Goal: Information Seeking & Learning: Learn about a topic

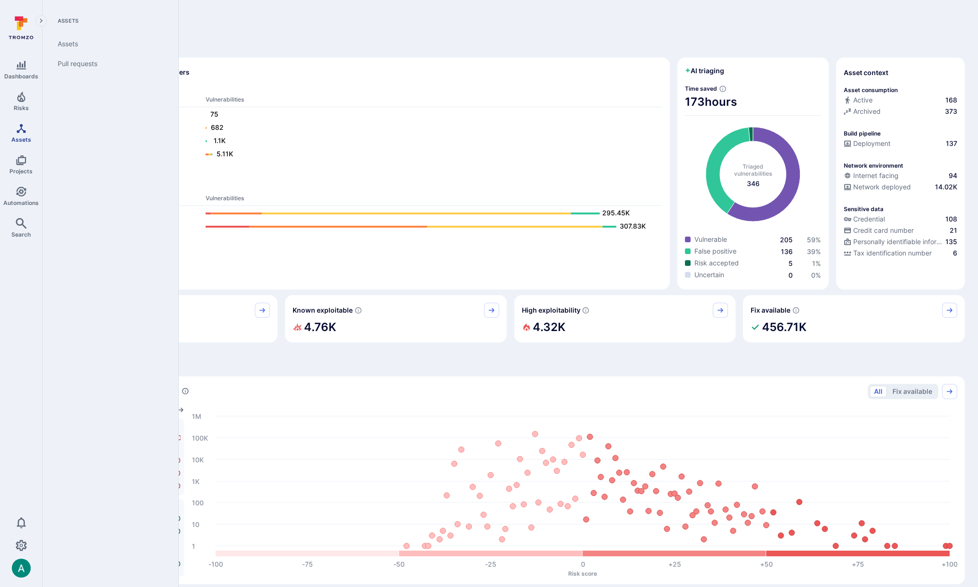
scroll to position [2, 0]
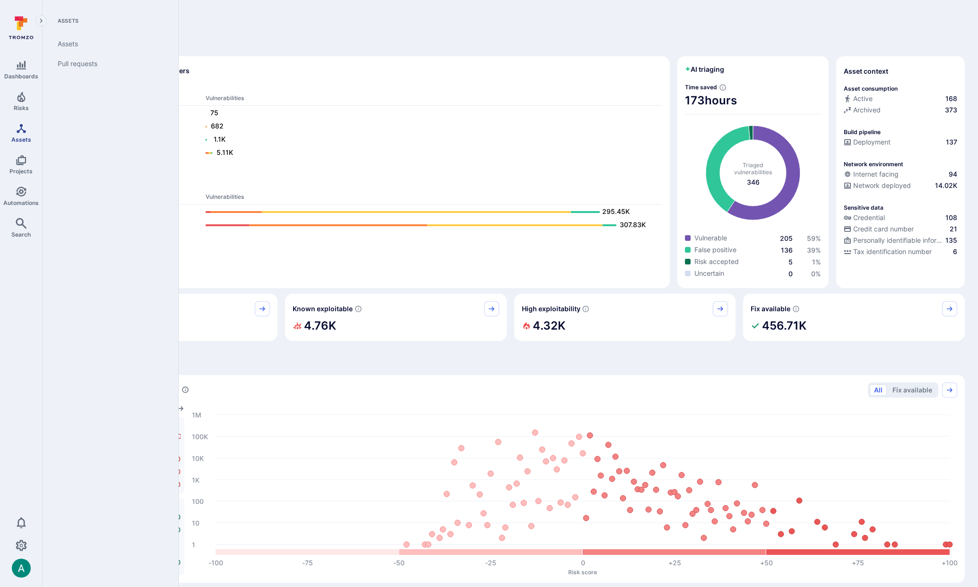
click at [21, 127] on icon "Assets" at bounding box center [21, 128] width 11 height 11
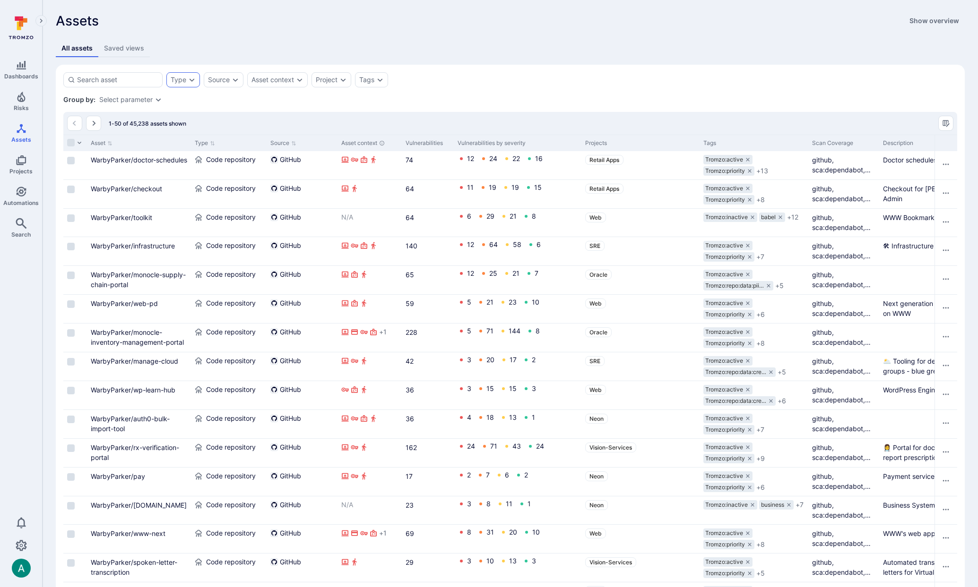
click at [190, 80] on icon "Expand dropdown" at bounding box center [191, 79] width 5 height 3
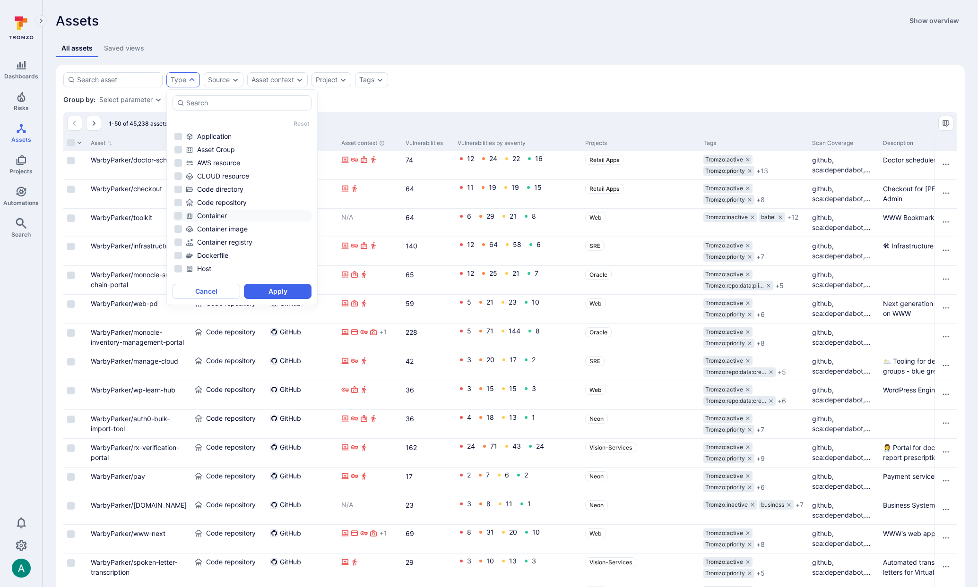
click at [227, 217] on div "Container" at bounding box center [248, 215] width 124 height 9
click at [272, 290] on button "Apply" at bounding box center [278, 291] width 68 height 15
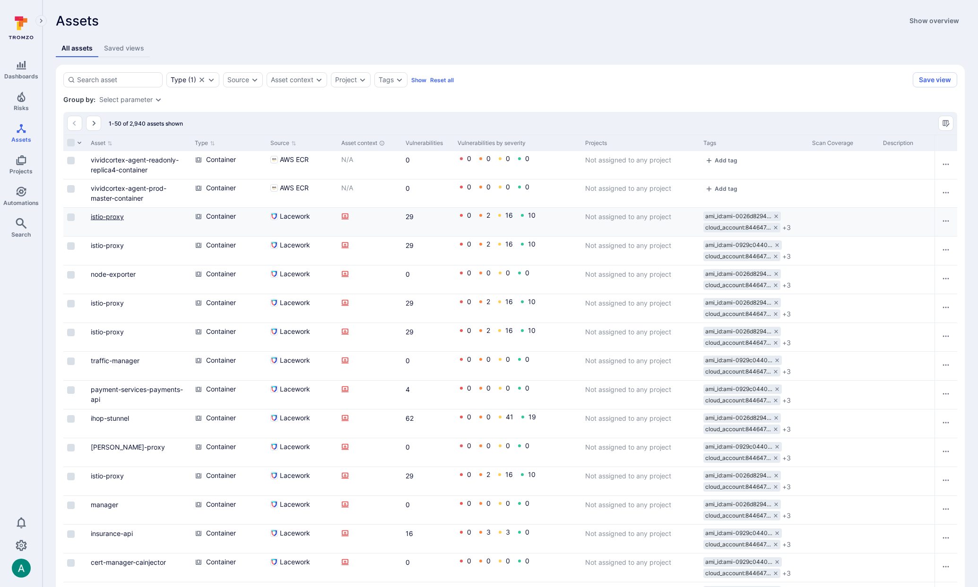
click at [111, 215] on link "istio-proxy" at bounding box center [107, 217] width 33 height 8
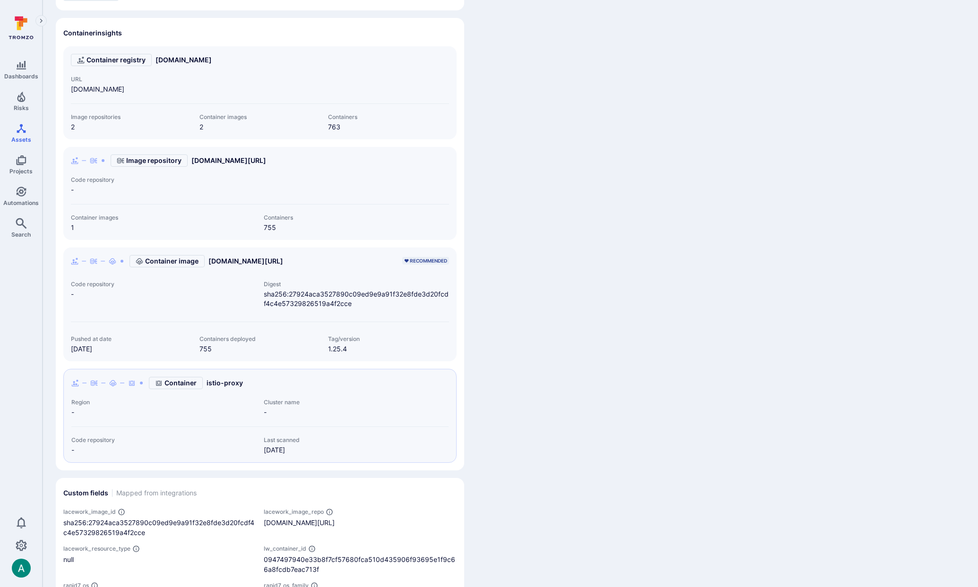
scroll to position [288, 0]
drag, startPoint x: 196, startPoint y: 337, endPoint x: 248, endPoint y: 351, distance: 53.2
click at [248, 351] on div "Containers deployed 755" at bounding box center [256, 343] width 129 height 18
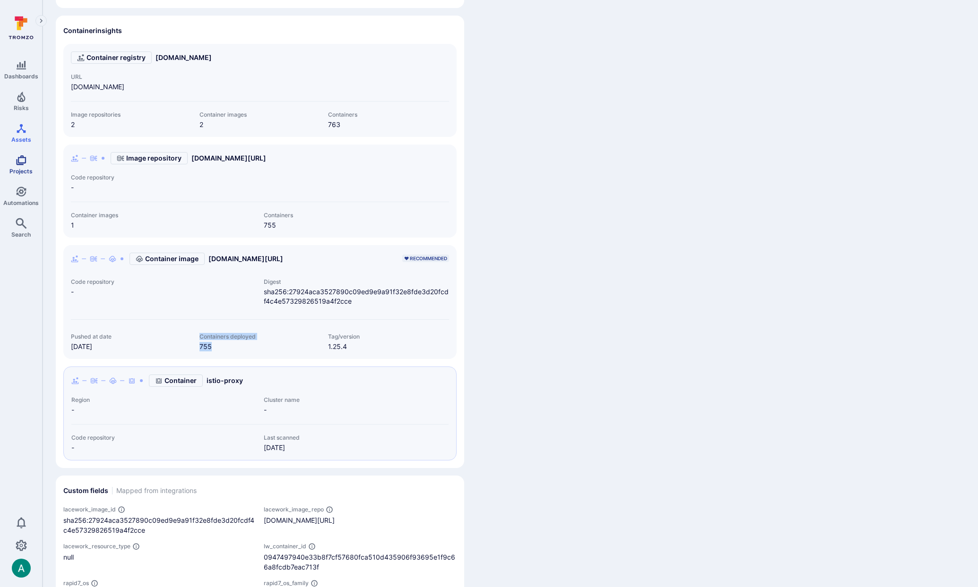
scroll to position [292, 0]
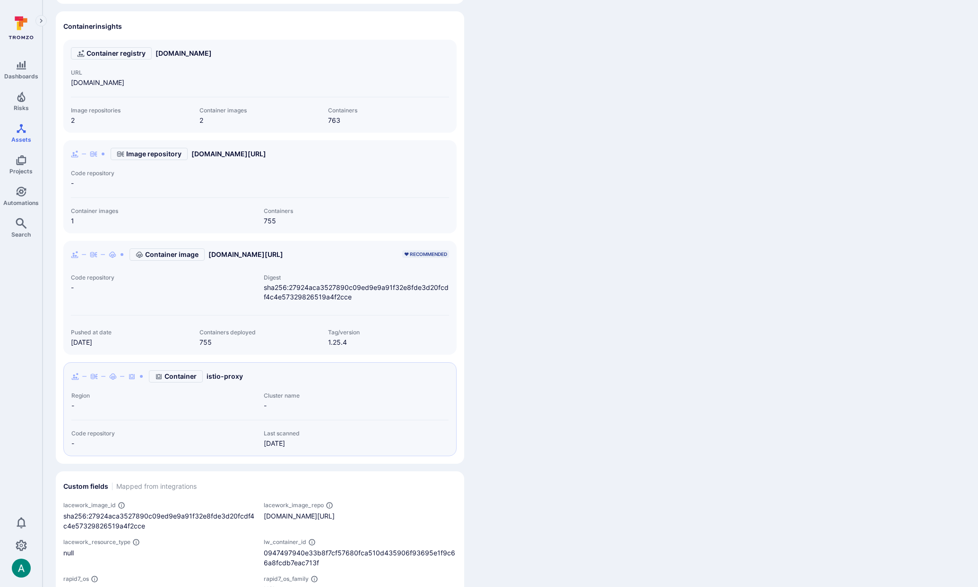
click at [710, 208] on div "Asset context Network environment Network deployed Unresolved vulnerabilities D…" at bounding box center [510, 211] width 909 height 840
drag, startPoint x: 137, startPoint y: 348, endPoint x: 230, endPoint y: 341, distance: 92.4
click at [152, 347] on section "Container image gcr.io/istio-release/proxyv2:1.25.4 ♥ RECOMMENDED Code reposito…" at bounding box center [259, 298] width 393 height 114
click at [208, 342] on link "755" at bounding box center [205, 342] width 12 height 8
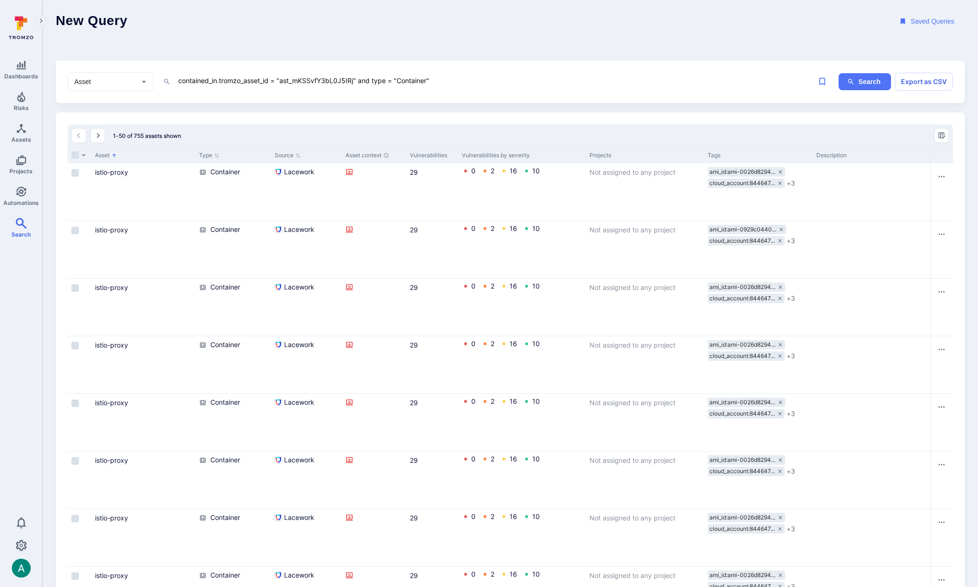
scroll to position [5, 0]
